Goal: Check status: Check status

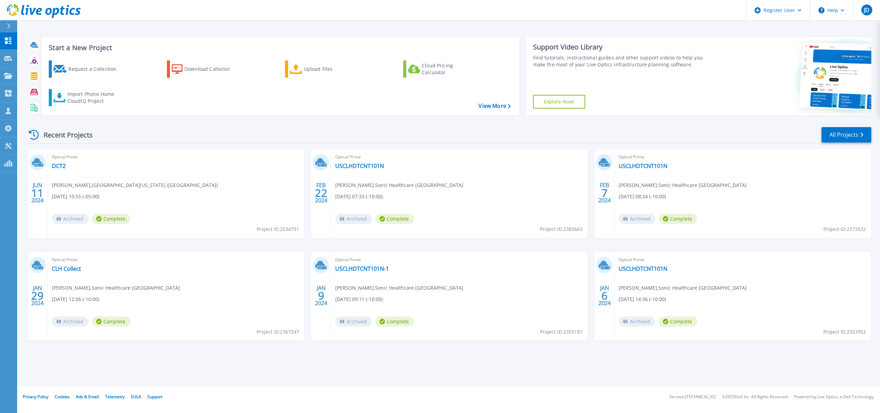
click at [10, 27] on icon at bounding box center [8, 25] width 3 height 5
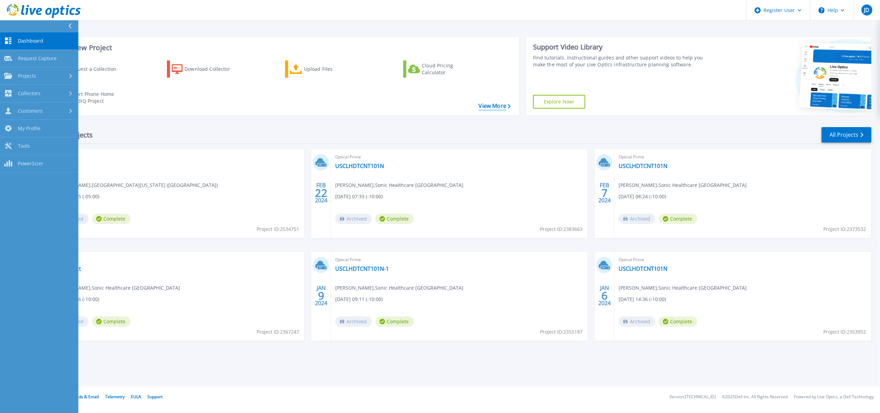
click at [498, 107] on link "View More" at bounding box center [495, 106] width 32 height 7
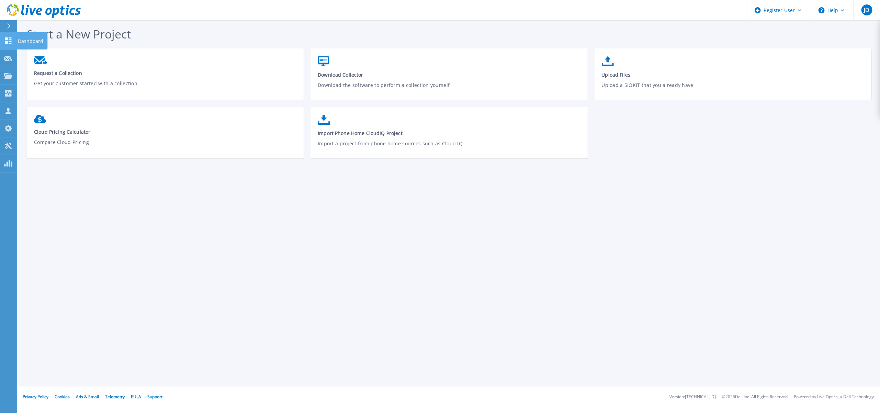
click at [10, 42] on icon at bounding box center [8, 40] width 8 height 7
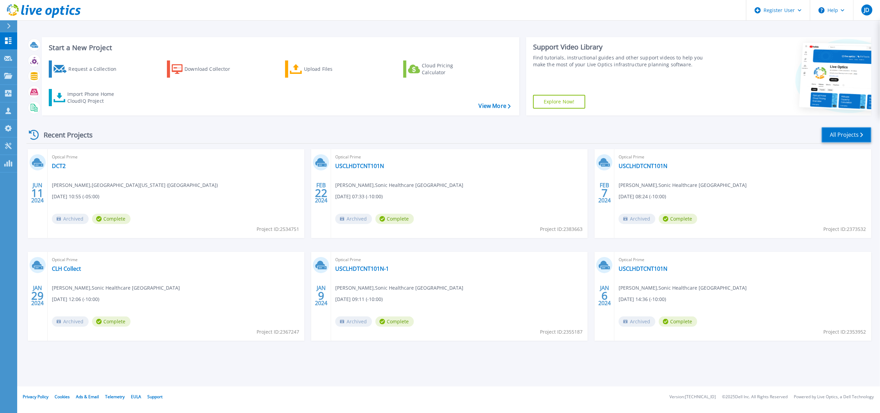
click at [848, 133] on link "All Projects" at bounding box center [847, 134] width 50 height 15
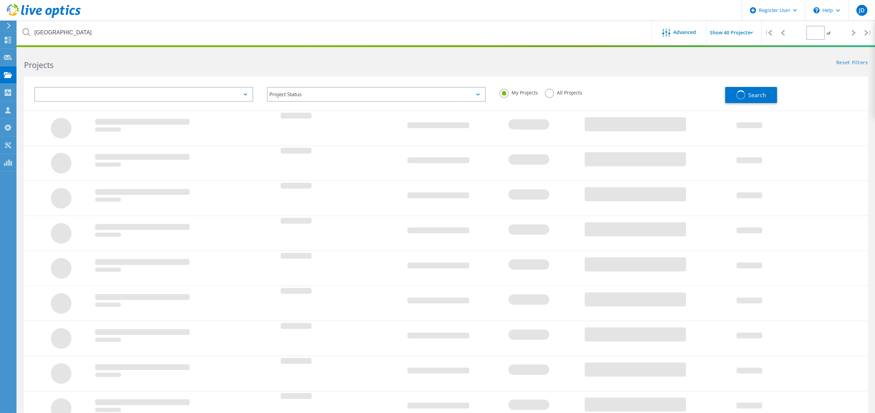
type input "1"
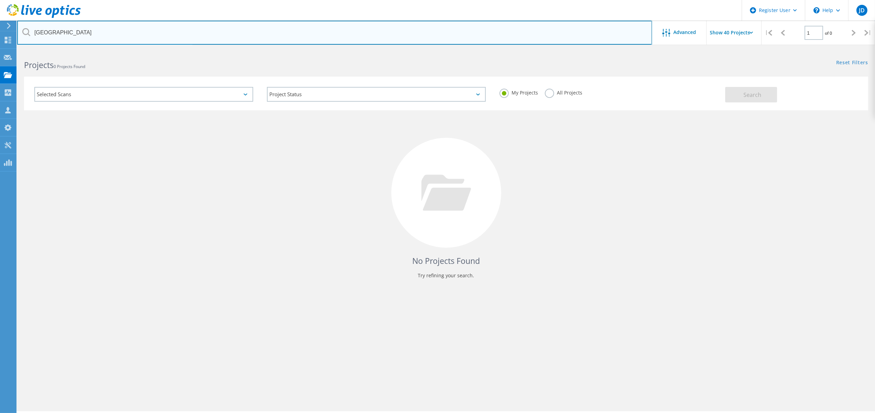
click at [72, 32] on input "travis county" at bounding box center [334, 33] width 635 height 24
paste input "3039836"
type input "3039836"
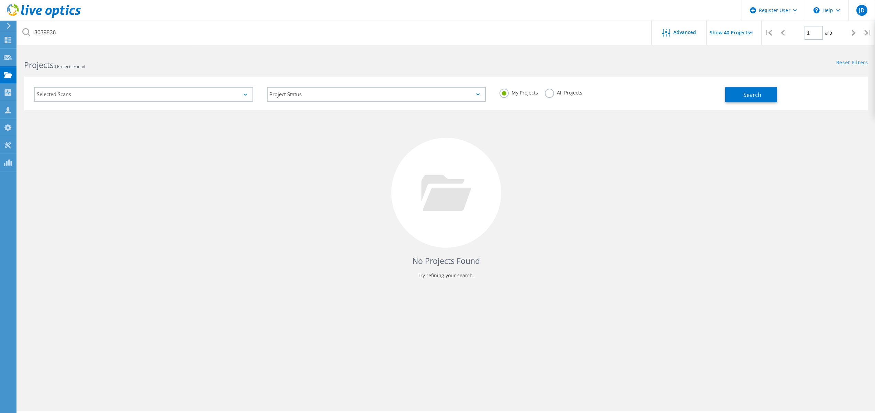
click at [551, 94] on label "All Projects" at bounding box center [563, 92] width 37 height 7
click at [0, 0] on input "All Projects" at bounding box center [0, 0] width 0 height 0
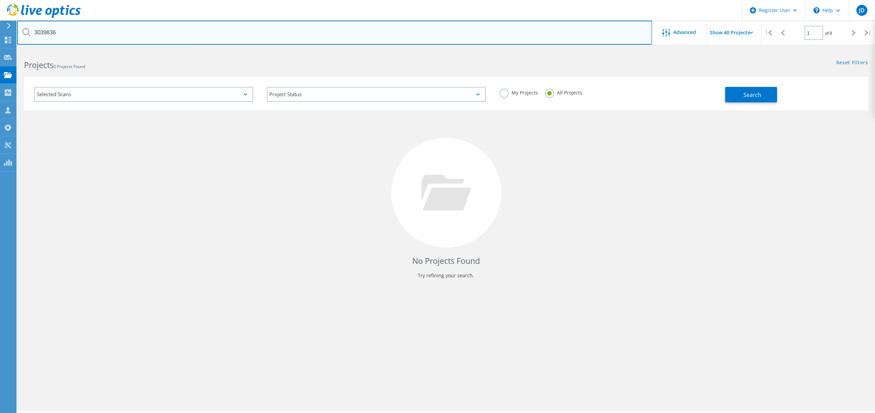
click at [114, 37] on input "3039836" at bounding box center [334, 33] width 635 height 24
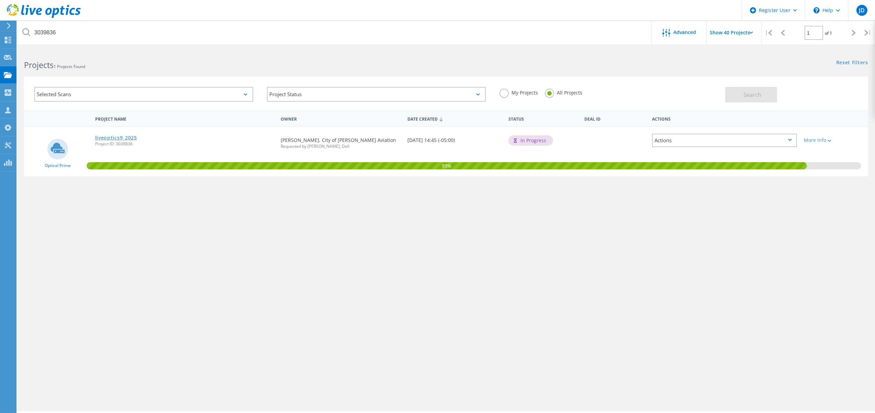
click at [110, 137] on link "liveoptics9_2025" at bounding box center [116, 137] width 42 height 5
